Goal: Task Accomplishment & Management: Complete application form

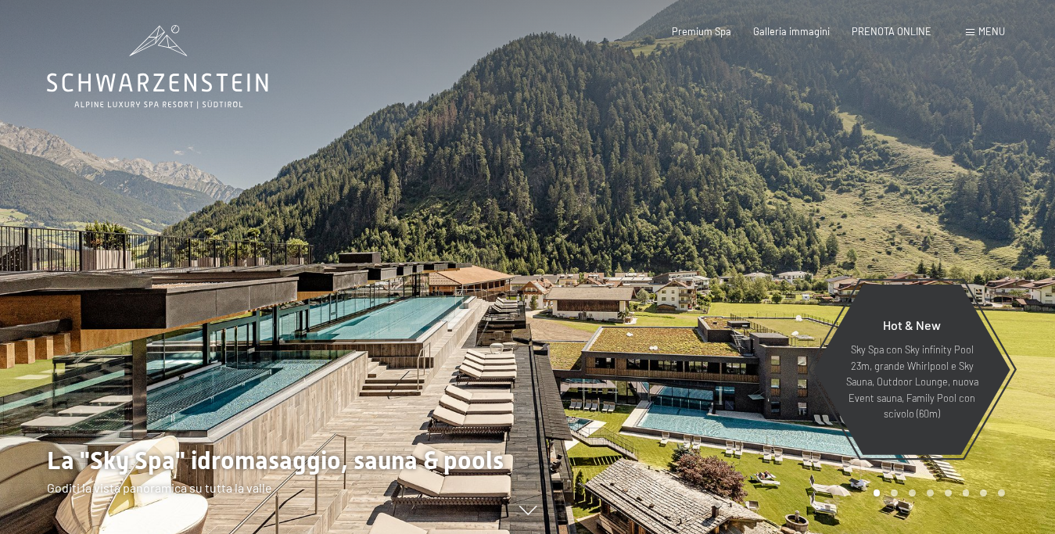
click at [971, 36] on span at bounding box center [970, 32] width 9 height 7
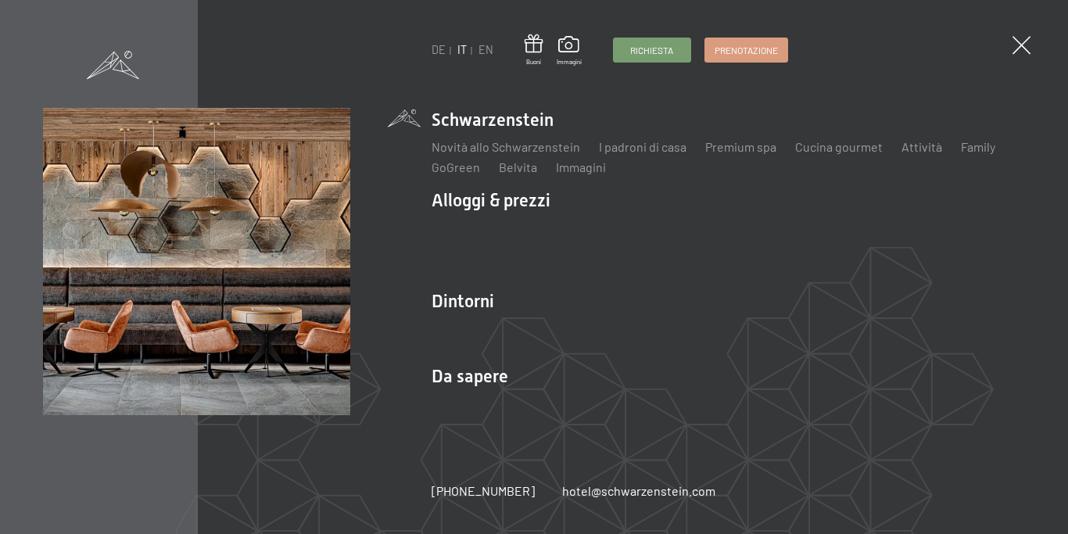
click at [790, 482] on div "DE IT EN Buoni Immagini Richiesta Prenotazione DE IT EN Schwarzenstein Novità a…" at bounding box center [534, 267] width 1068 height 534
drag, startPoint x: 707, startPoint y: 492, endPoint x: 548, endPoint y: 500, distance: 159.0
click at [548, 500] on div "DE IT EN Buoni Immagini Richiesta Prenotazione DE IT EN Schwarzenstein Novità a…" at bounding box center [534, 267] width 1068 height 534
copy link "hotel@ no-spam. schwarzenstein. no-spam. com"
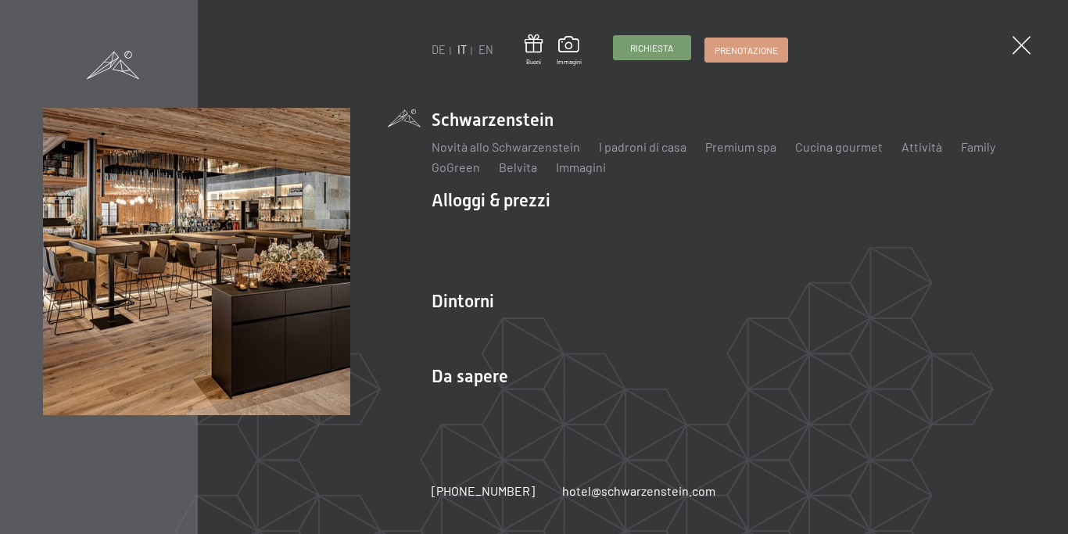
click at [648, 46] on span "Richiesta" at bounding box center [651, 47] width 43 height 13
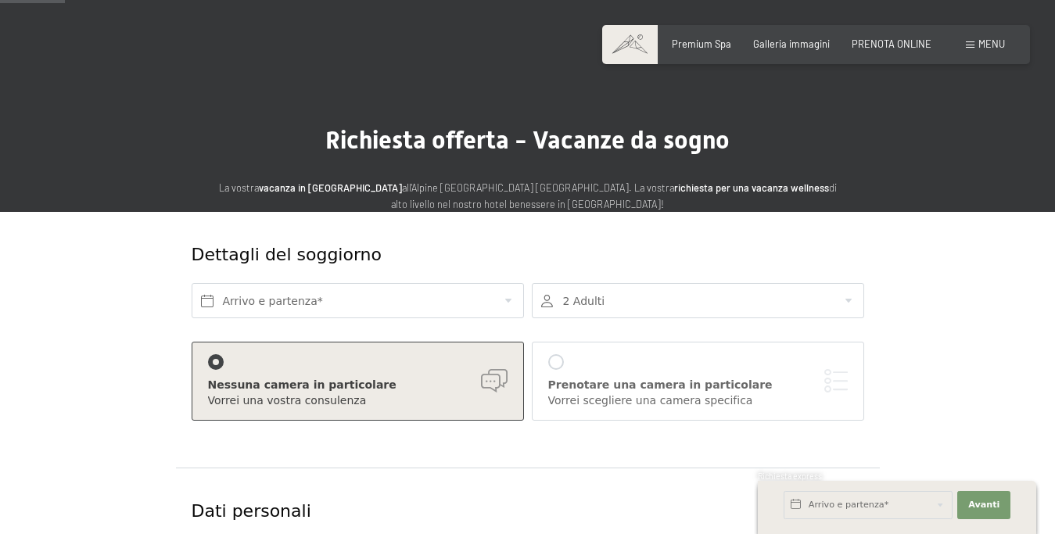
scroll to position [80, 0]
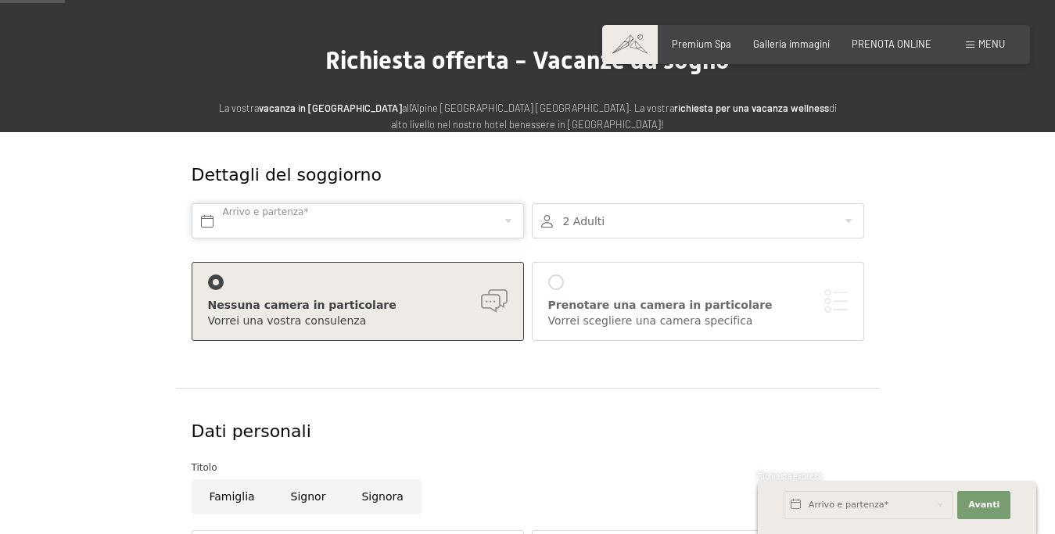
click at [318, 217] on input "text" at bounding box center [358, 220] width 332 height 35
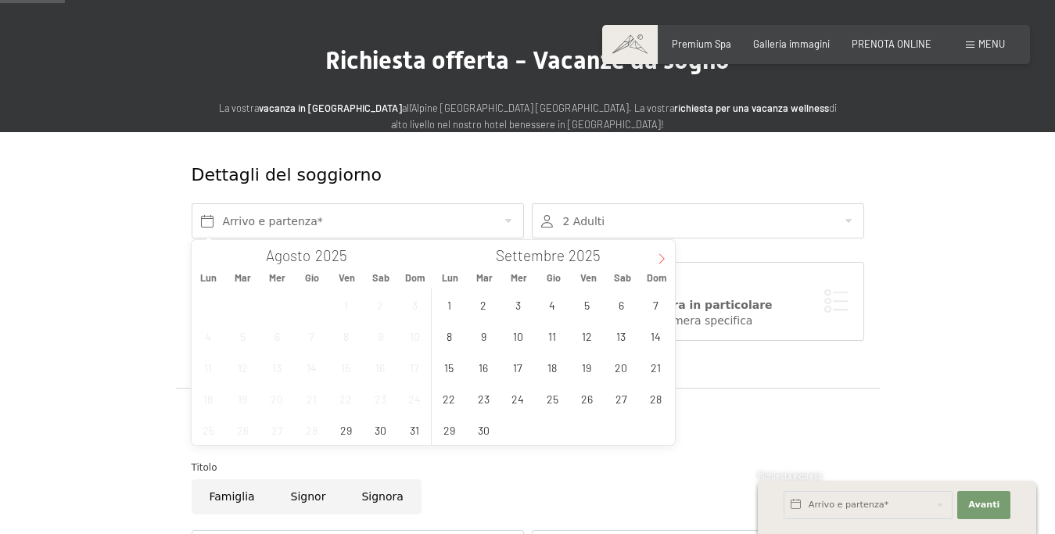
click at [665, 257] on icon at bounding box center [661, 258] width 11 height 11
click at [625, 333] on span "11" at bounding box center [621, 336] width 31 height 31
type input "[DATE]"
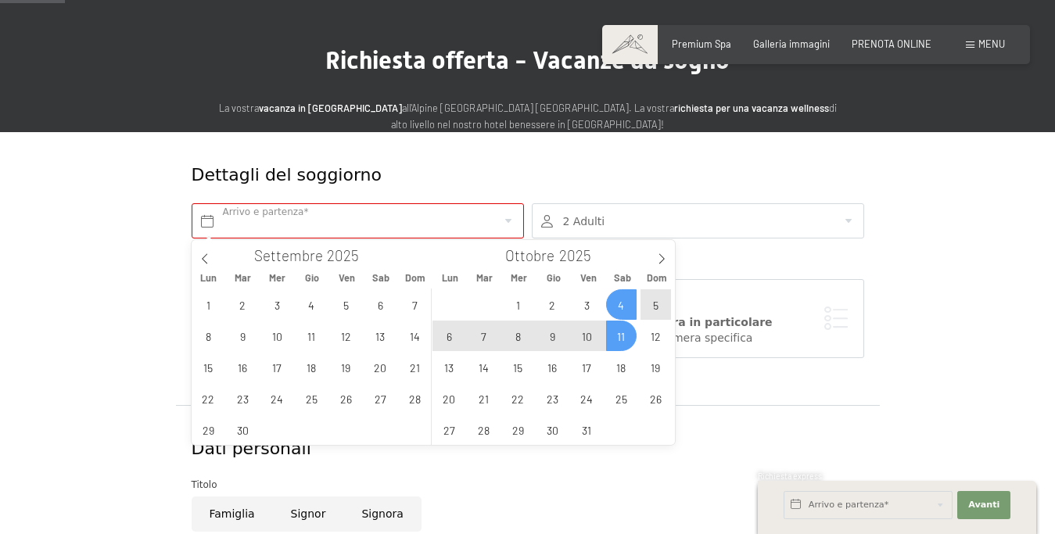
click at [615, 217] on div at bounding box center [698, 220] width 332 height 35
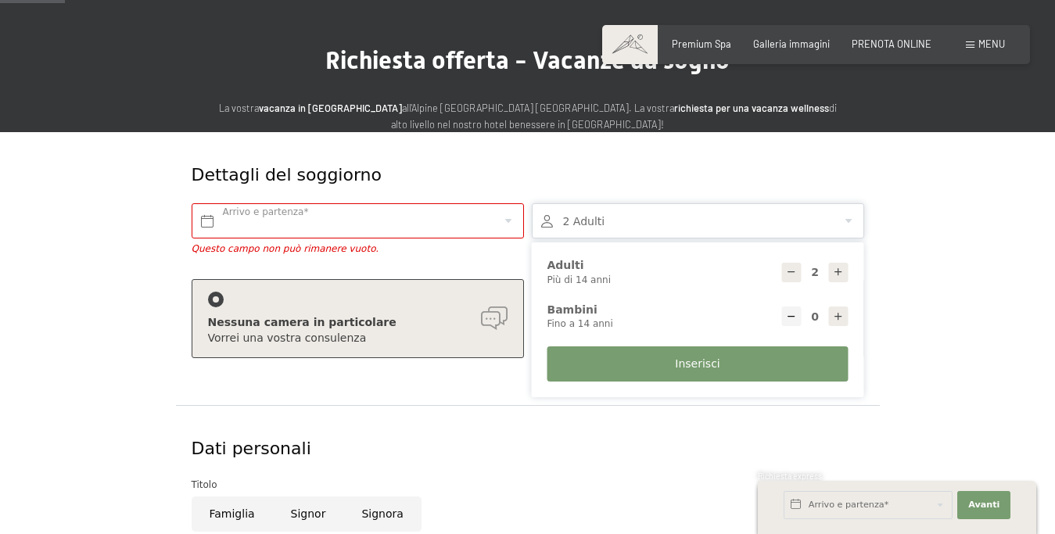
click at [615, 217] on div at bounding box center [698, 220] width 332 height 35
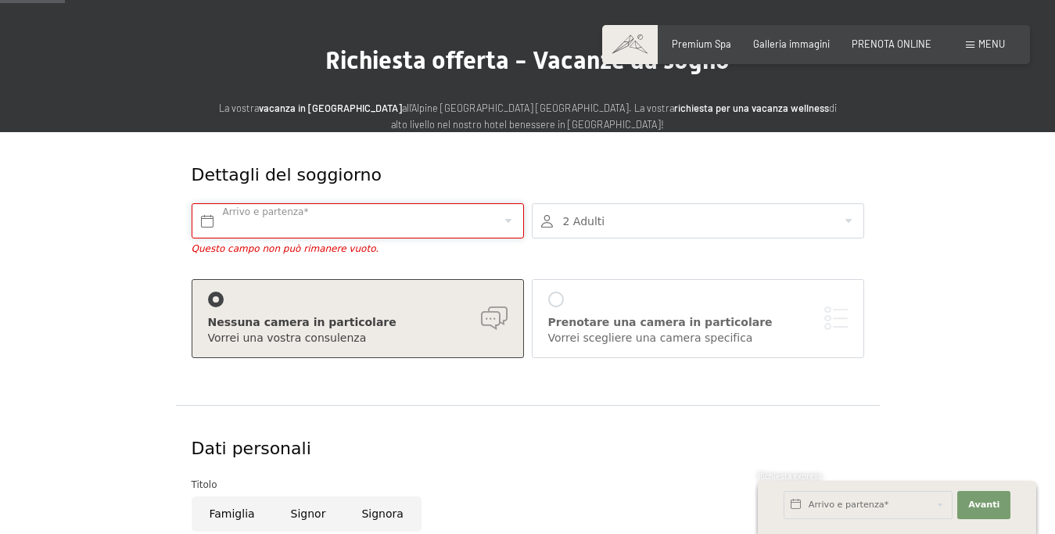
click at [412, 223] on input "text" at bounding box center [358, 220] width 332 height 35
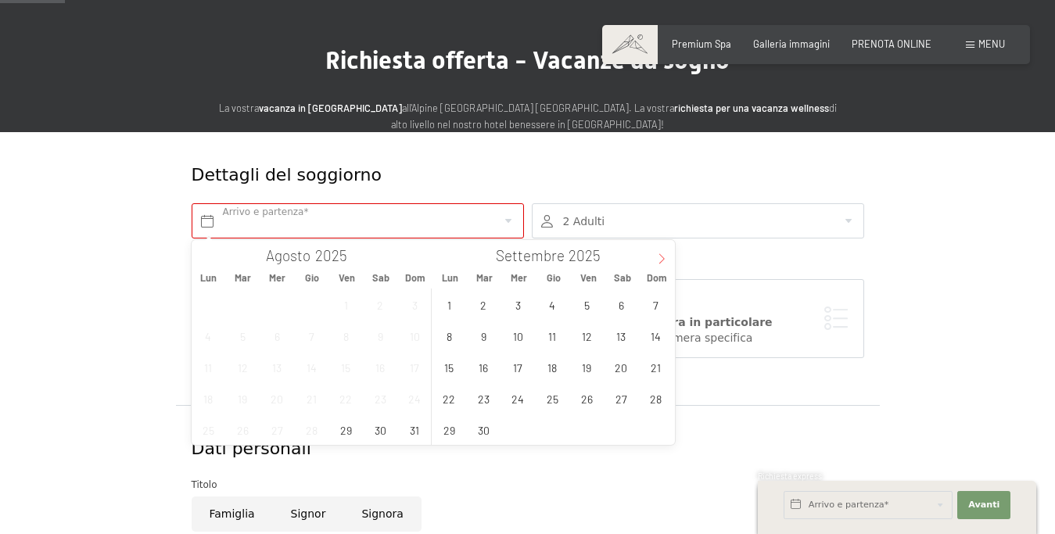
click at [667, 260] on span at bounding box center [661, 253] width 27 height 27
click at [655, 338] on span "12" at bounding box center [656, 336] width 31 height 31
type input "[DATE]"
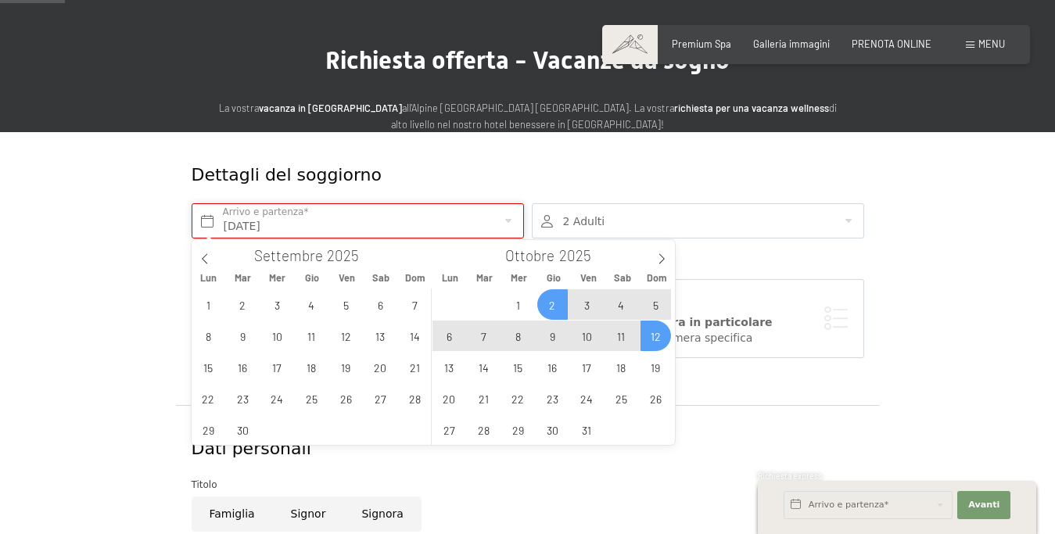
click at [346, 214] on input "[DATE]" at bounding box center [358, 220] width 332 height 35
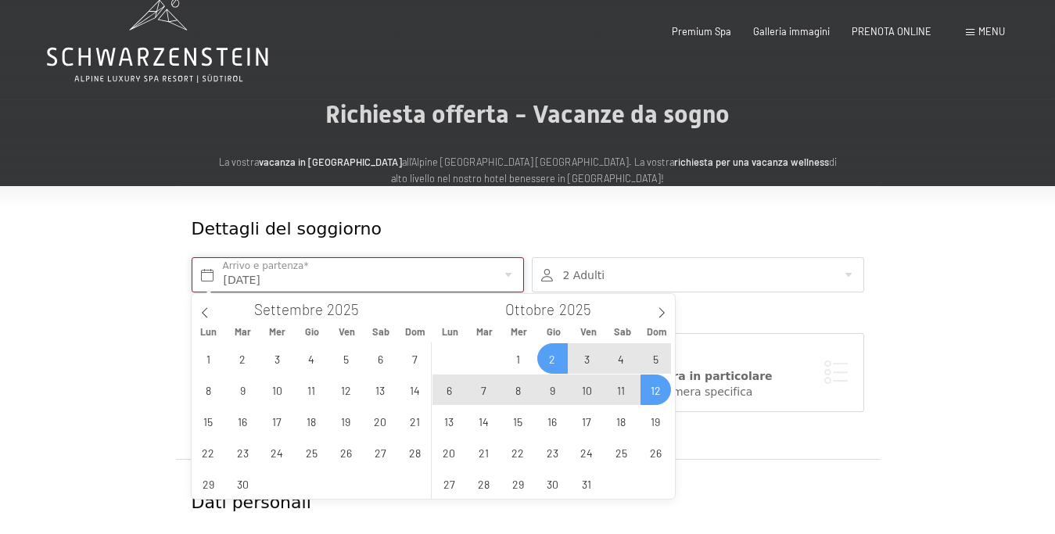
scroll to position [0, 0]
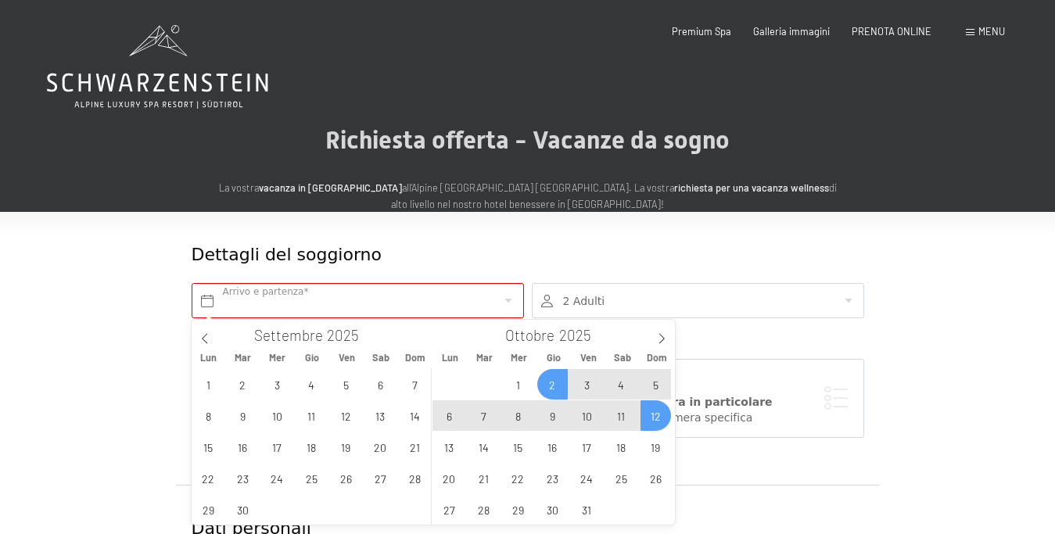
click at [677, 255] on div "Dettagli del soggiorno" at bounding box center [471, 255] width 559 height 24
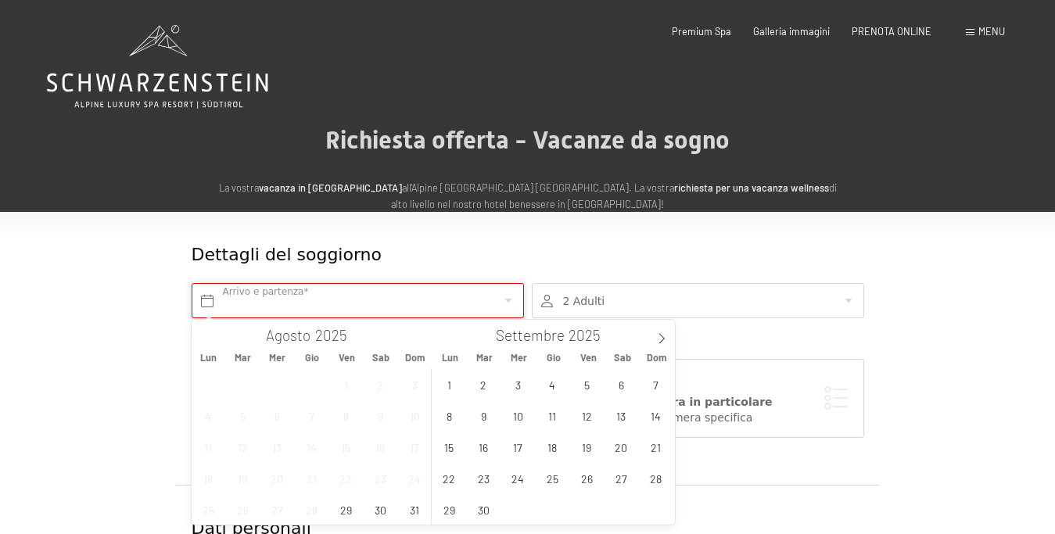
click at [202, 300] on input "text" at bounding box center [358, 300] width 332 height 35
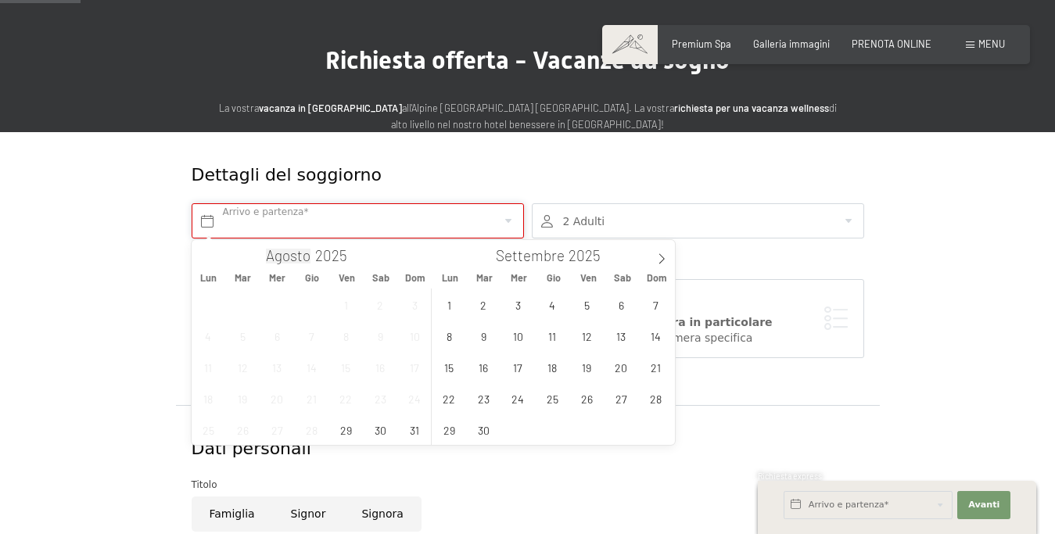
scroll to position [160, 0]
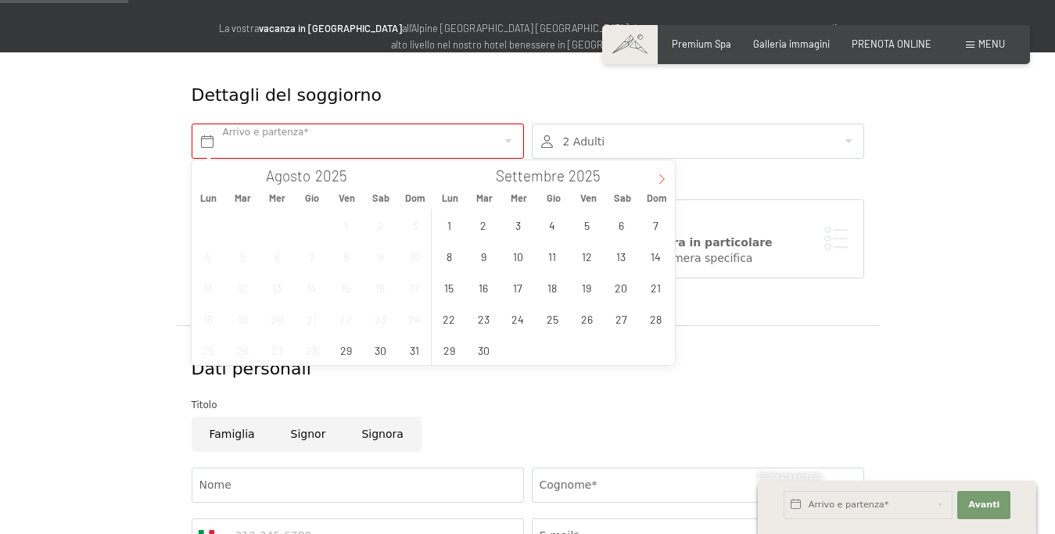
click at [666, 174] on icon at bounding box center [661, 179] width 11 height 11
click at [622, 257] on span "11" at bounding box center [621, 256] width 31 height 31
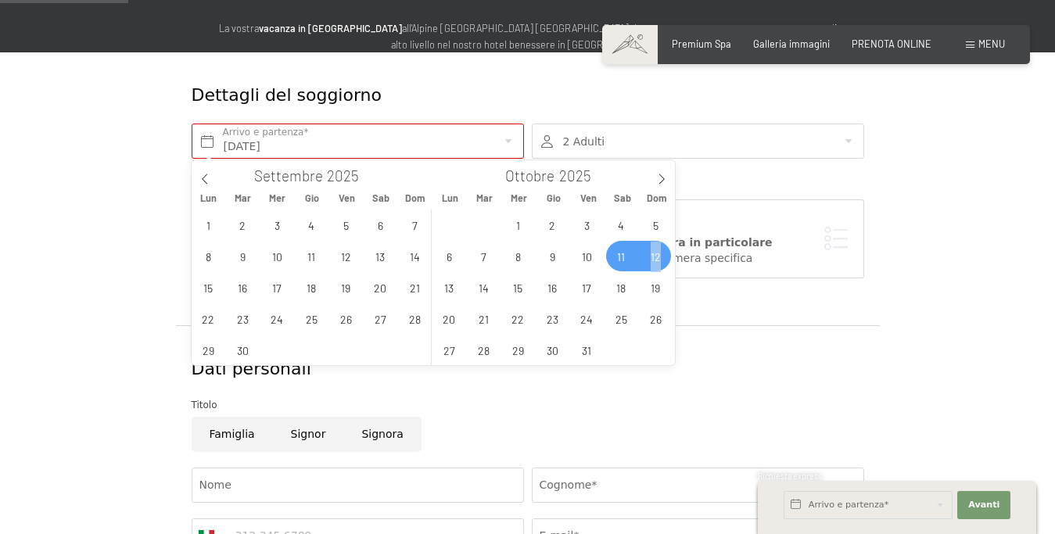
drag, startPoint x: 625, startPoint y: 256, endPoint x: 662, endPoint y: 256, distance: 36.8
click at [662, 256] on div "29 30 1 2 3 4 5 6 7 8 9 10 11 12 13 14 15 16 17 18 19 20 21 22 23 24 25 26 27 2…" at bounding box center [552, 287] width 241 height 156
click at [655, 254] on span "12" at bounding box center [656, 256] width 31 height 31
type input "[DATE] - [DATE]"
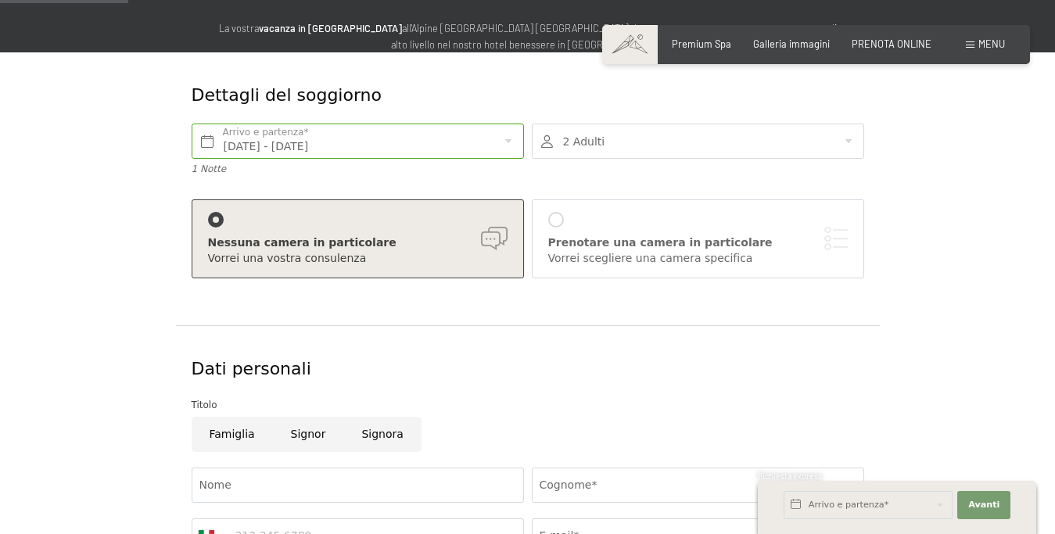
click at [427, 224] on div "Nessuna camera in particolare Vorrei una vostra consulenza" at bounding box center [358, 239] width 300 height 54
click at [213, 221] on div at bounding box center [216, 220] width 16 height 16
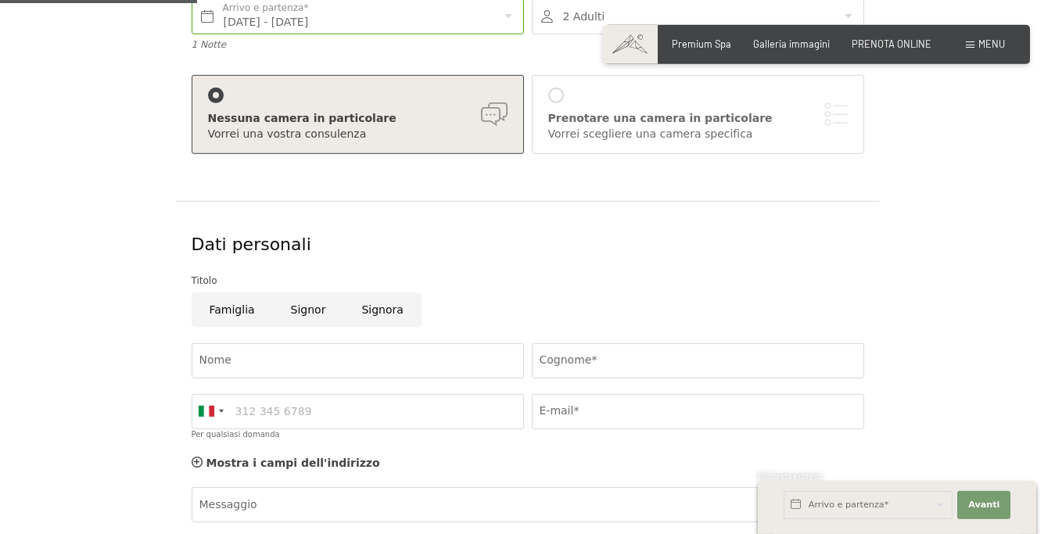
scroll to position [319, 0]
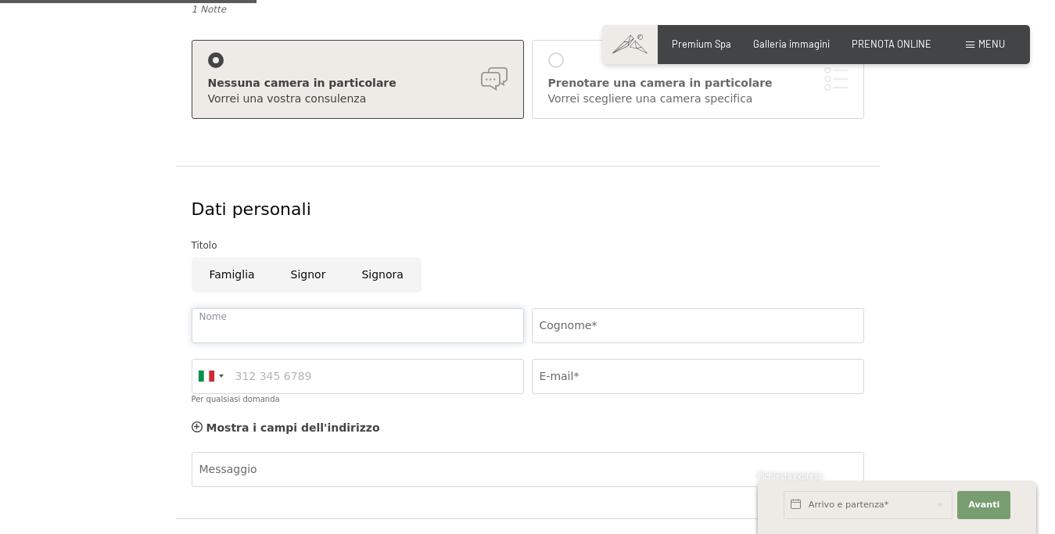
click at [255, 328] on input "Nome" at bounding box center [358, 325] width 332 height 35
type input "R"
type input "[PERSON_NAME]"
type input "RIZZOLI"
click at [259, 383] on input "Per qualsiasi domanda" at bounding box center [358, 376] width 332 height 35
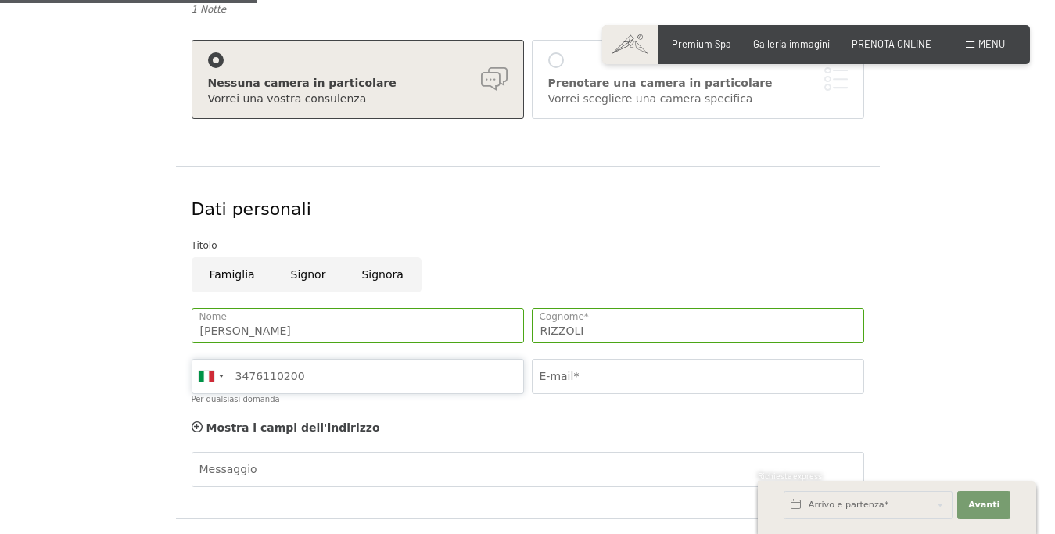
type input "3476110200"
click at [622, 381] on input "E-mail*" at bounding box center [698, 376] width 332 height 35
type input "M"
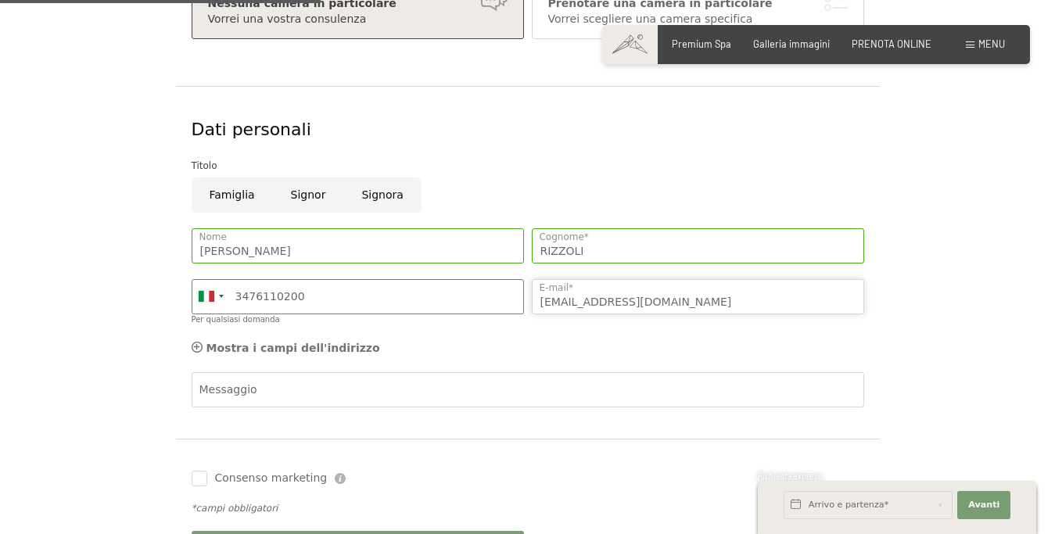
type input "[EMAIL_ADDRESS][DOMAIN_NAME]"
click at [195, 346] on icon at bounding box center [197, 347] width 11 height 11
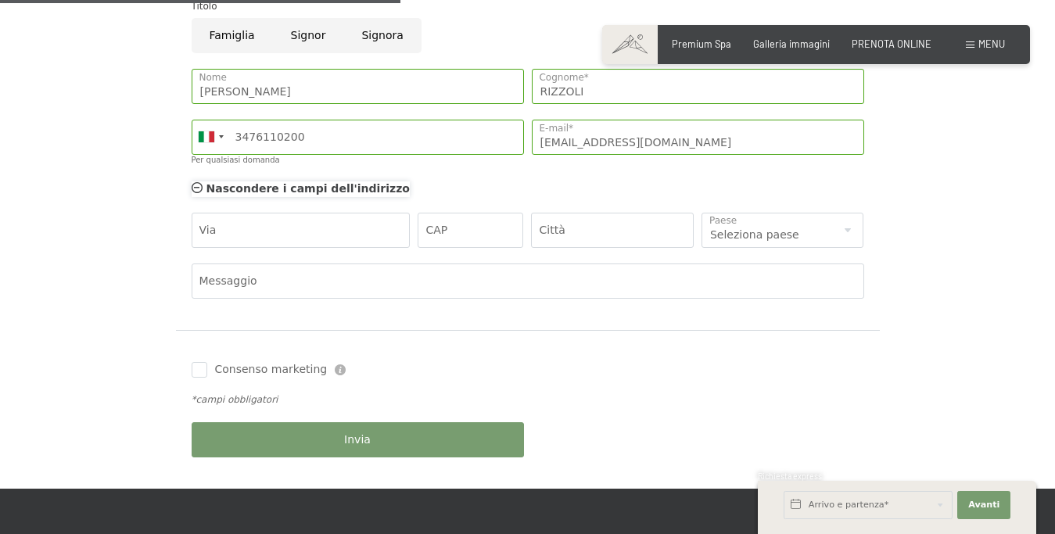
scroll to position [479, 0]
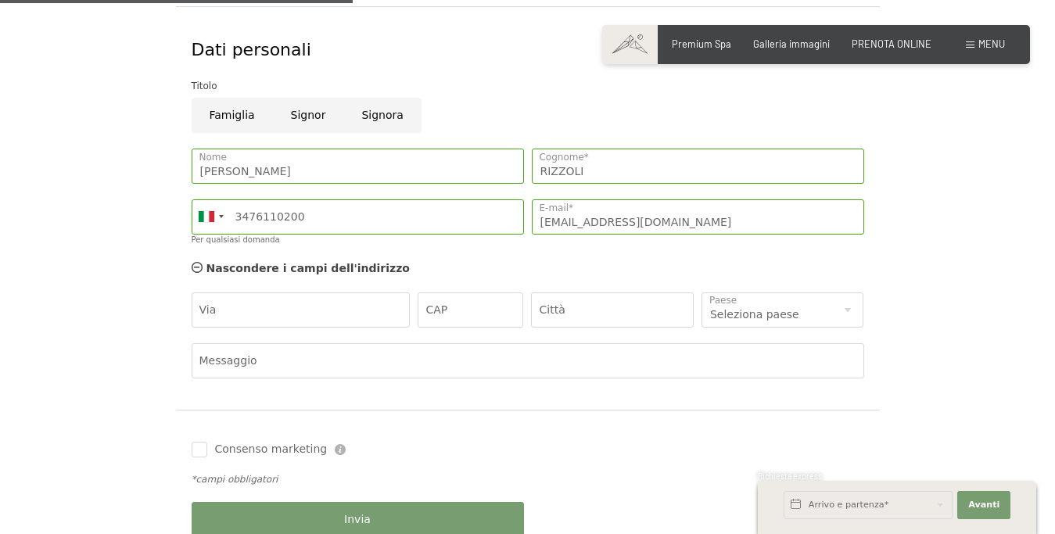
click at [299, 114] on input "Signor" at bounding box center [308, 115] width 71 height 35
radio input "true"
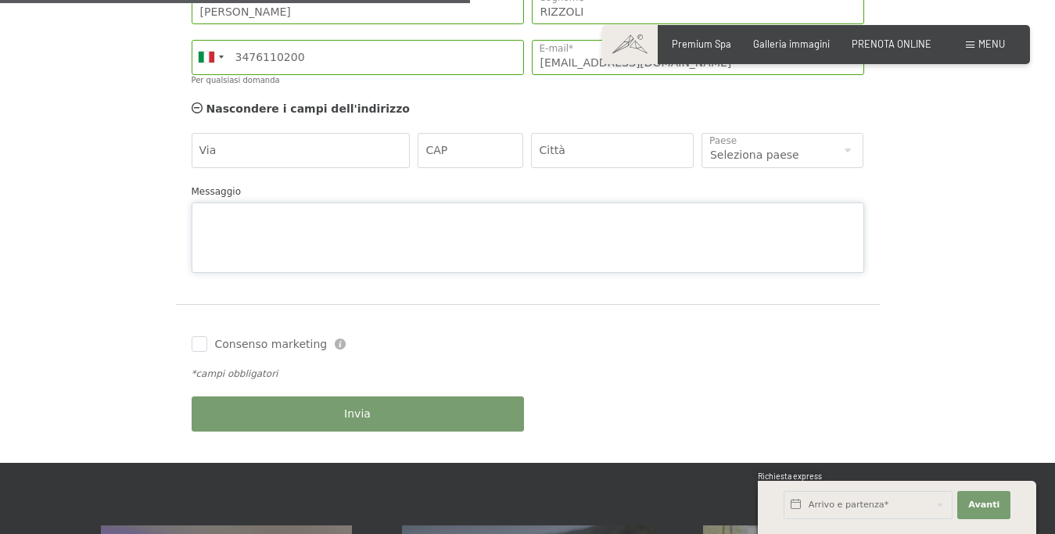
click at [261, 203] on textarea "Messaggio" at bounding box center [528, 238] width 673 height 70
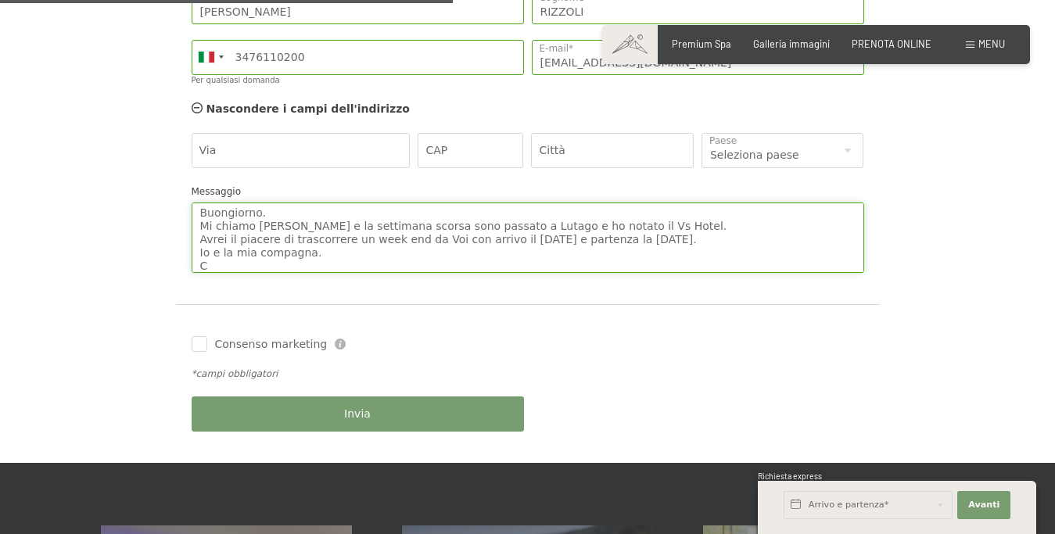
scroll to position [2, 0]
click at [372, 267] on textarea "Buongiorno. Mi chiamo [PERSON_NAME] e la settimana scorsa sono passato a Lutago…" at bounding box center [528, 238] width 673 height 70
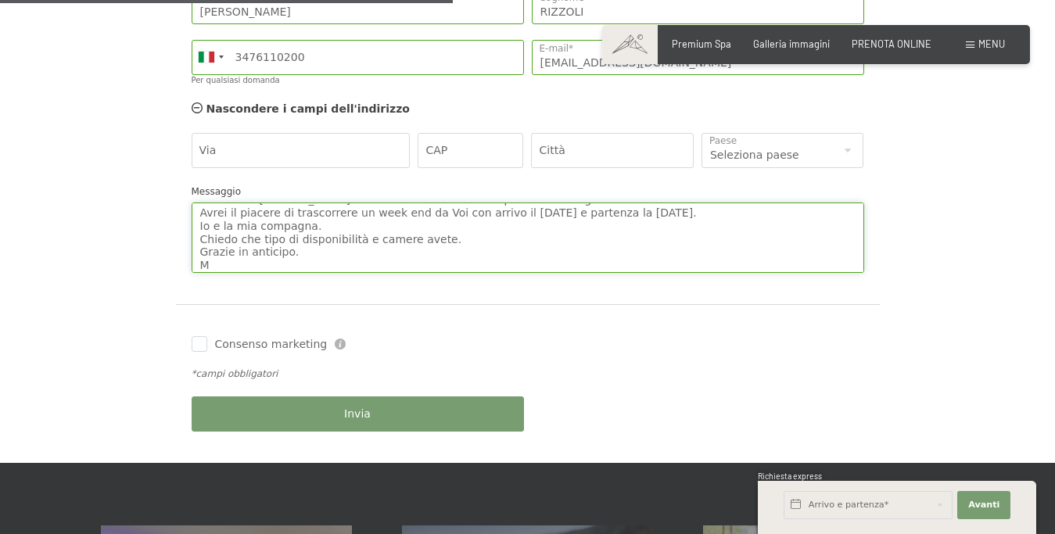
scroll to position [28, 0]
click at [362, 239] on textarea "Buongiorno. Mi chiamo [PERSON_NAME] e la settimana scorsa sono passato a Lutago…" at bounding box center [528, 238] width 673 height 70
click at [281, 239] on textarea "Buongiorno. Mi chiamo [PERSON_NAME] e la settimana scorsa sono passato a Lutago…" at bounding box center [528, 238] width 673 height 70
click at [351, 241] on textarea "Buongiorno. Mi chiamo [PERSON_NAME] e la settimana scorsa sono passato a Lutago…" at bounding box center [528, 238] width 673 height 70
click at [387, 239] on textarea "Buongiorno. Mi chiamo [PERSON_NAME] e la settimana scorsa sono passato a Lutago…" at bounding box center [528, 238] width 673 height 70
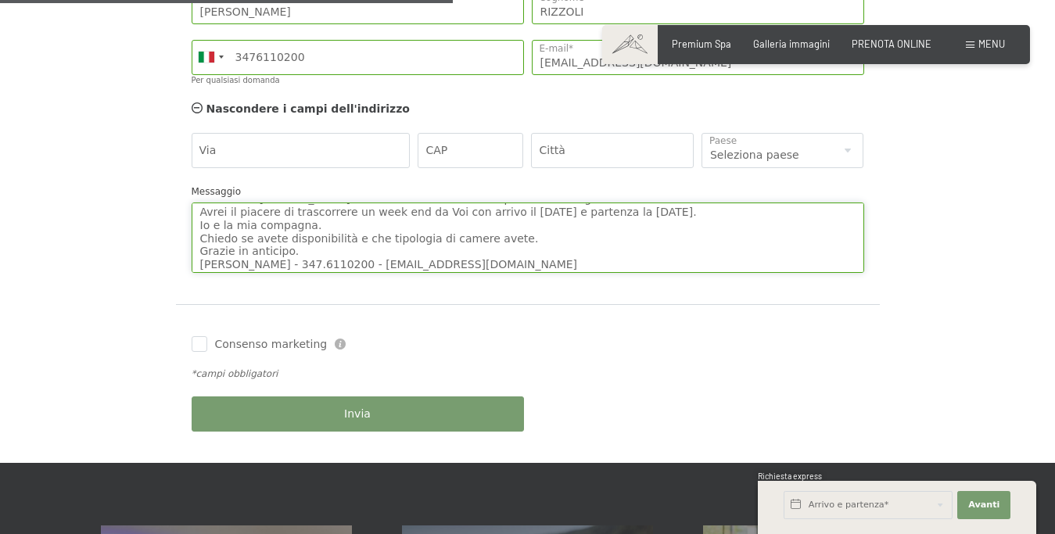
click at [345, 239] on textarea "Buongiorno. Mi chiamo [PERSON_NAME] e la settimana scorsa sono passato a Lutago…" at bounding box center [528, 238] width 673 height 70
click at [522, 236] on textarea "Buongiorno. Mi chiamo [PERSON_NAME] e la settimana scorsa sono passato a Lutago…" at bounding box center [528, 238] width 673 height 70
click at [505, 237] on textarea "Buongiorno. Mi chiamo [PERSON_NAME] e la settimana scorsa sono passato a Lutago…" at bounding box center [528, 238] width 673 height 70
click at [332, 237] on textarea "Buongiorno. Mi chiamo [PERSON_NAME] e la settimana scorsa sono passato a Lutago…" at bounding box center [528, 238] width 673 height 70
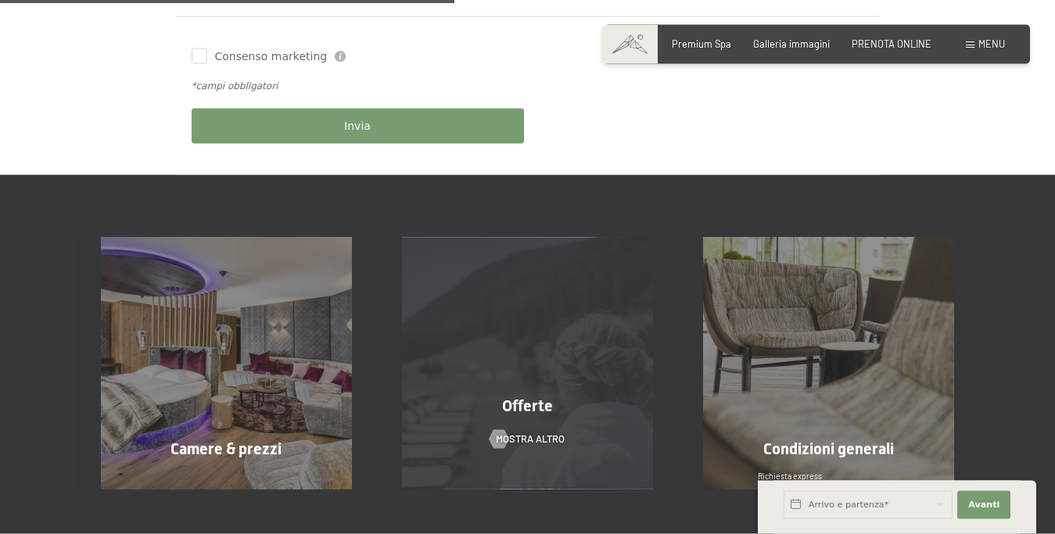
scroll to position [957, 0]
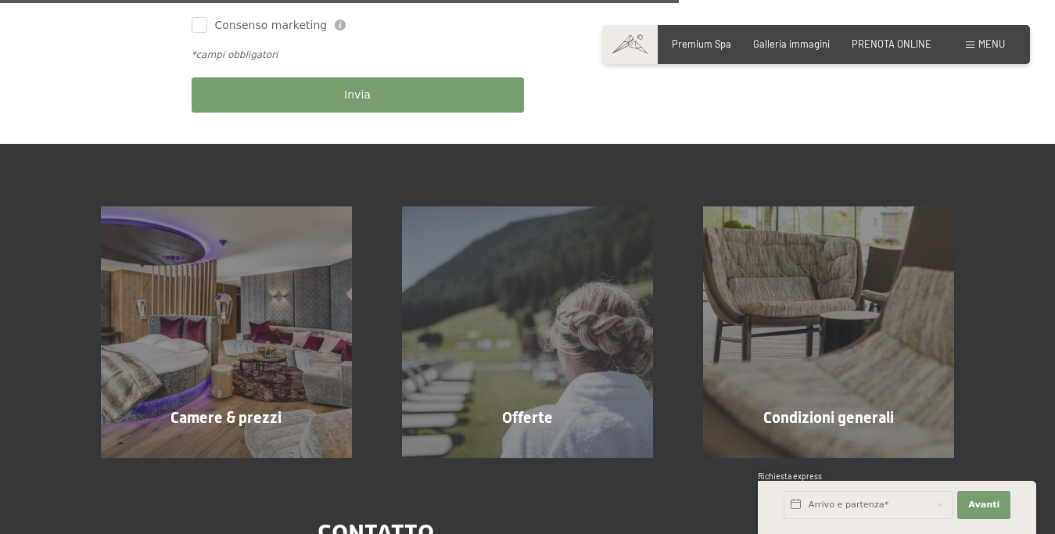
type textarea "Buongiorno. Mi chiamo [PERSON_NAME] e la settimana scorsa sono passato a Lutago…"
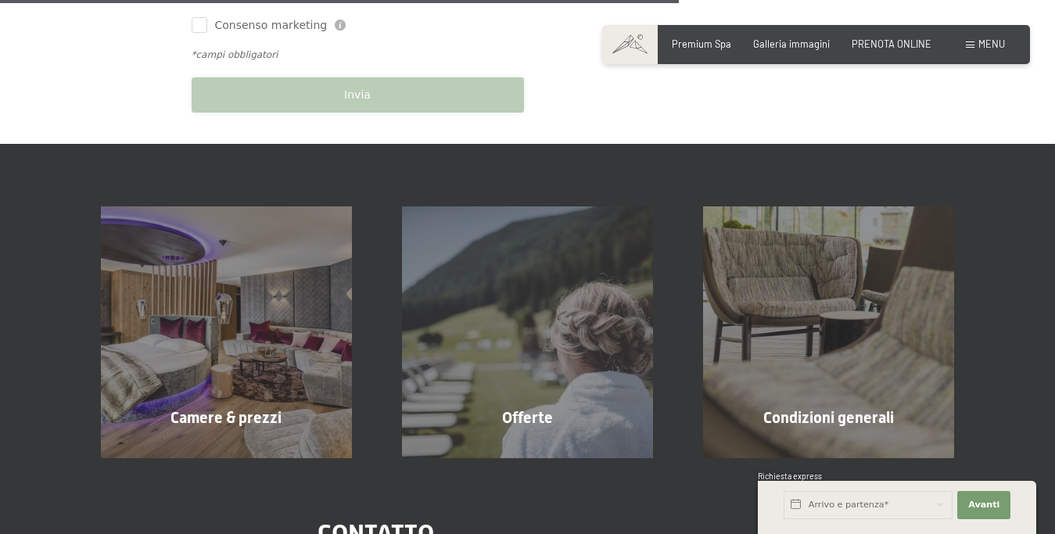
click at [359, 95] on div "Invia" at bounding box center [358, 95] width 340 height 51
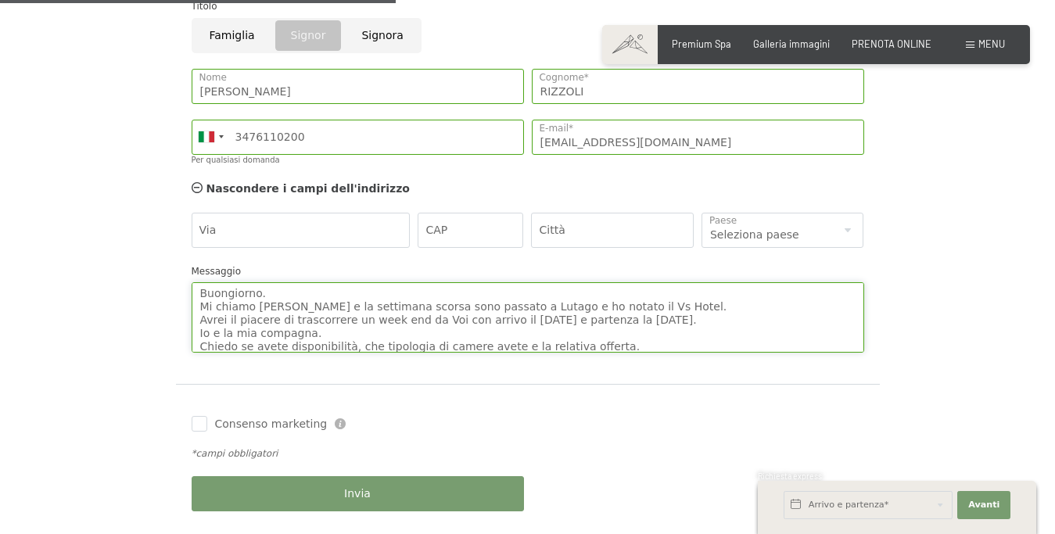
scroll to position [31, 0]
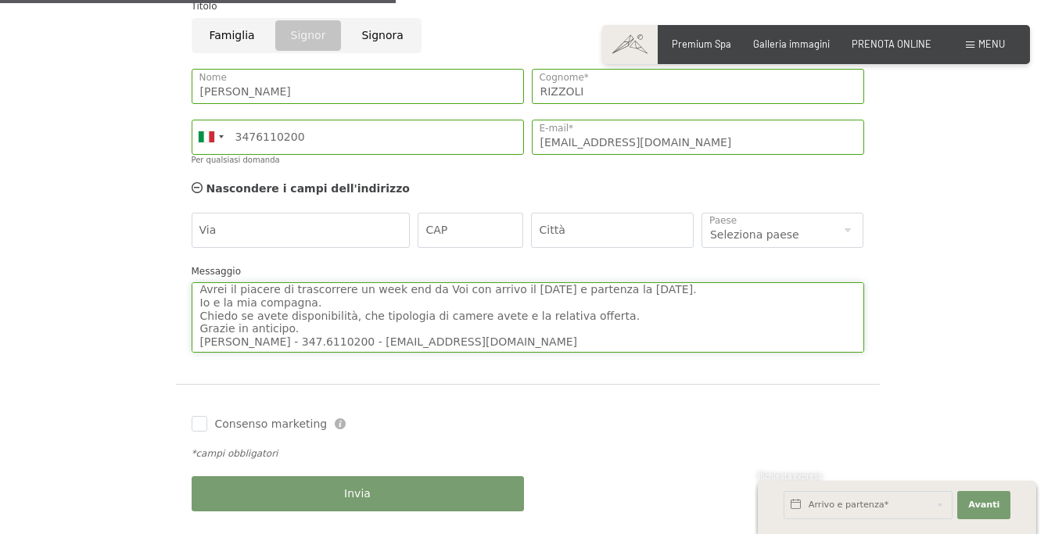
drag, startPoint x: 198, startPoint y: 291, endPoint x: 596, endPoint y: 382, distance: 408.3
click at [596, 353] on textarea "Buongiorno. Mi chiamo [PERSON_NAME] e la settimana scorsa sono passato a Lutago…" at bounding box center [528, 317] width 673 height 70
click at [605, 323] on textarea "Buongiorno. Mi chiamo [PERSON_NAME] e la settimana scorsa sono passato a Lutago…" at bounding box center [528, 317] width 673 height 70
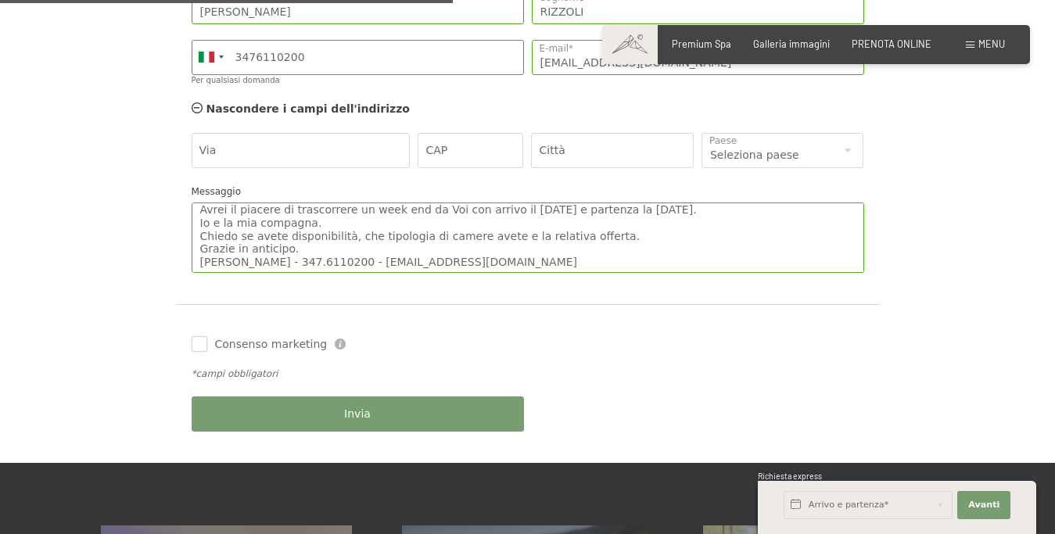
click at [199, 343] on input "Consenso marketing" at bounding box center [200, 344] width 16 height 16
checkbox input "false"
drag, startPoint x: 897, startPoint y: 485, endPoint x: 820, endPoint y: 361, distance: 146.5
click at [818, 363] on div "Prenotazione Richiesta Premium Spa Galleria immagini PRENOTA ONLINE Menu DE IT …" at bounding box center [527, 388] width 1055 height 2052
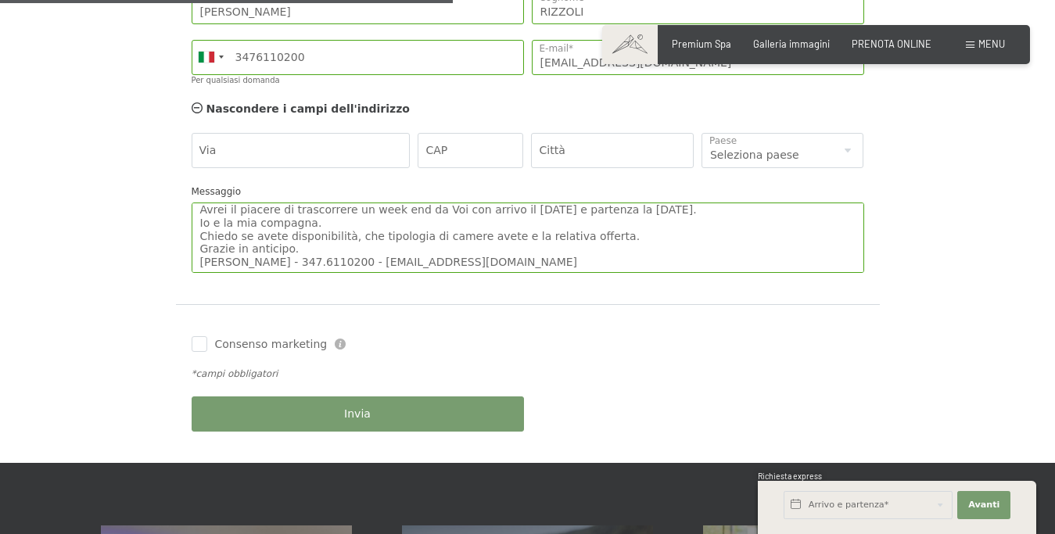
drag, startPoint x: 1027, startPoint y: 492, endPoint x: 995, endPoint y: 411, distance: 87.4
click at [995, 411] on div "Prenotazione Richiesta Premium Spa Galleria immagini PRENOTA ONLINE Menu DE IT …" at bounding box center [527, 388] width 1055 height 2052
click at [352, 415] on span "Invia" at bounding box center [357, 415] width 27 height 16
